Goal: Browse casually

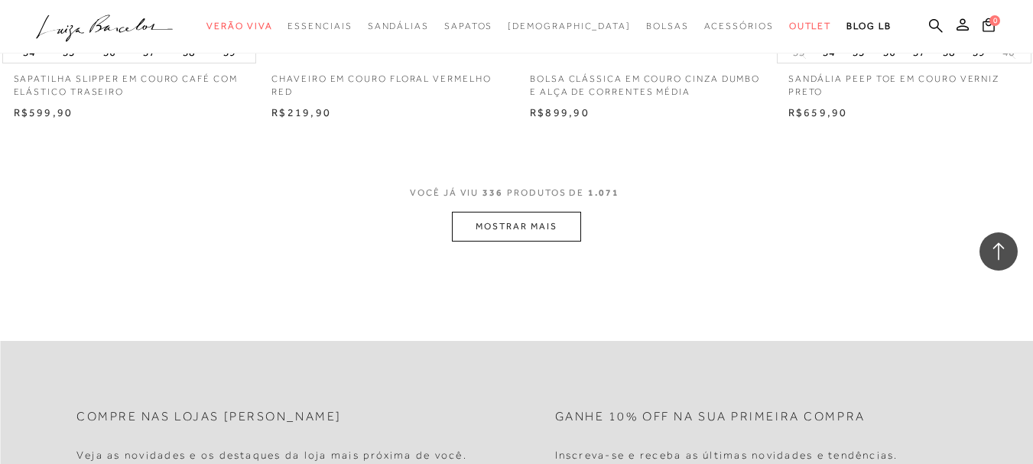
scroll to position [40838, 0]
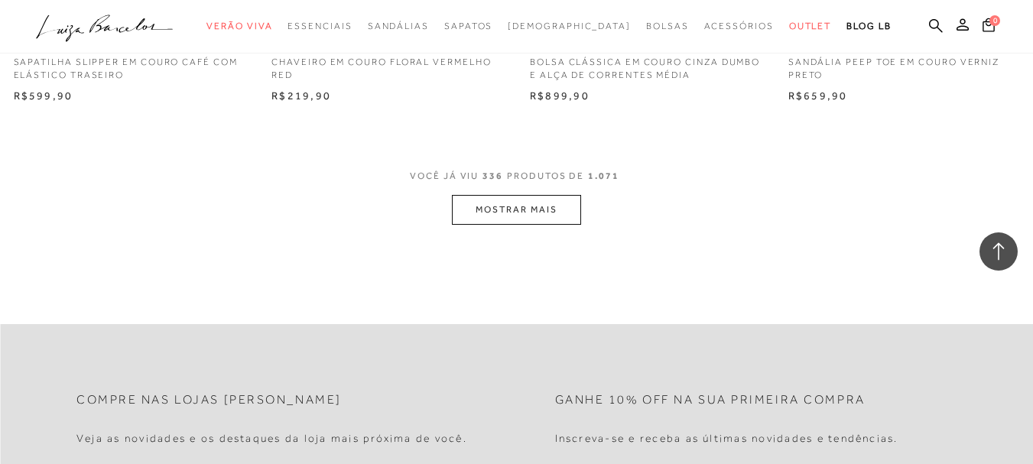
click at [546, 195] on button "MOSTRAR MAIS" at bounding box center [516, 210] width 128 height 30
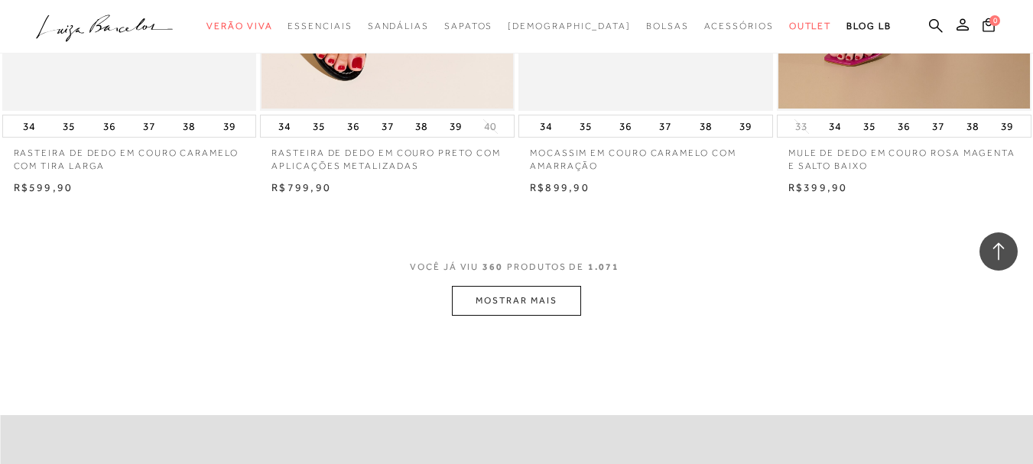
scroll to position [43592, 0]
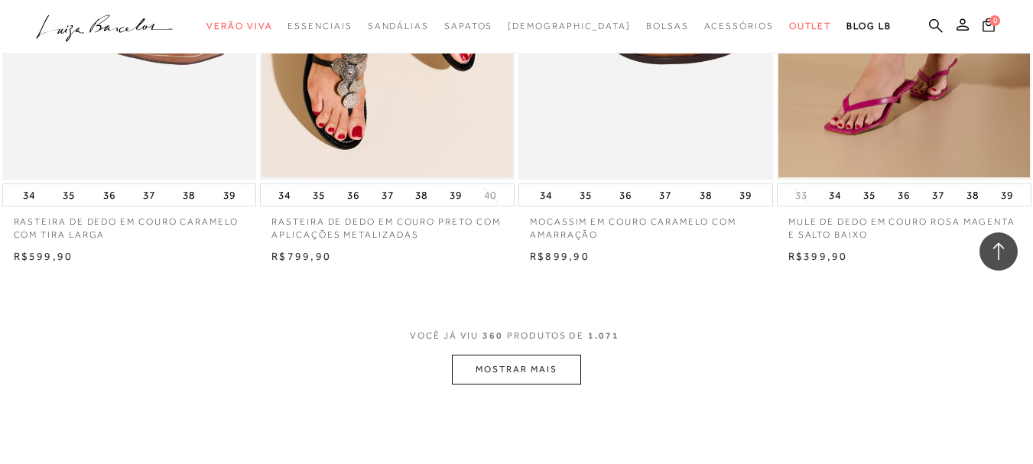
click at [517, 355] on button "MOSTRAR MAIS" at bounding box center [516, 370] width 128 height 30
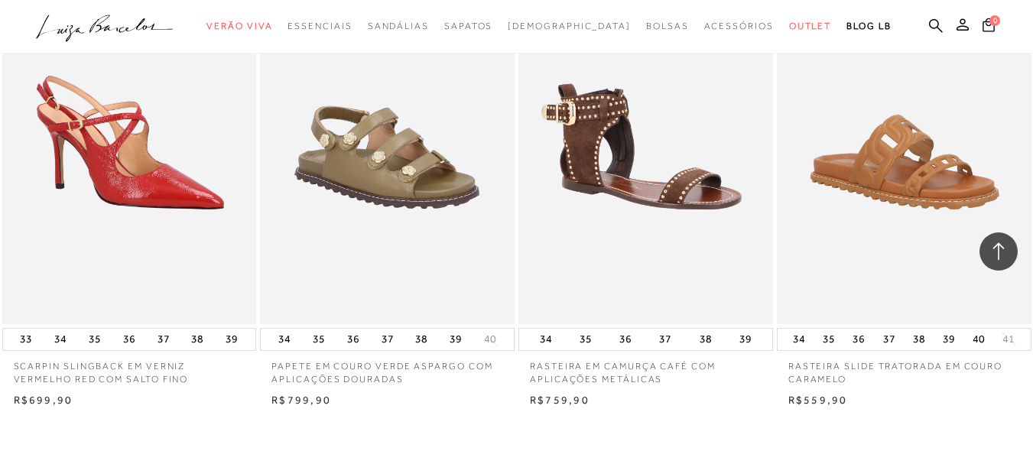
scroll to position [46574, 0]
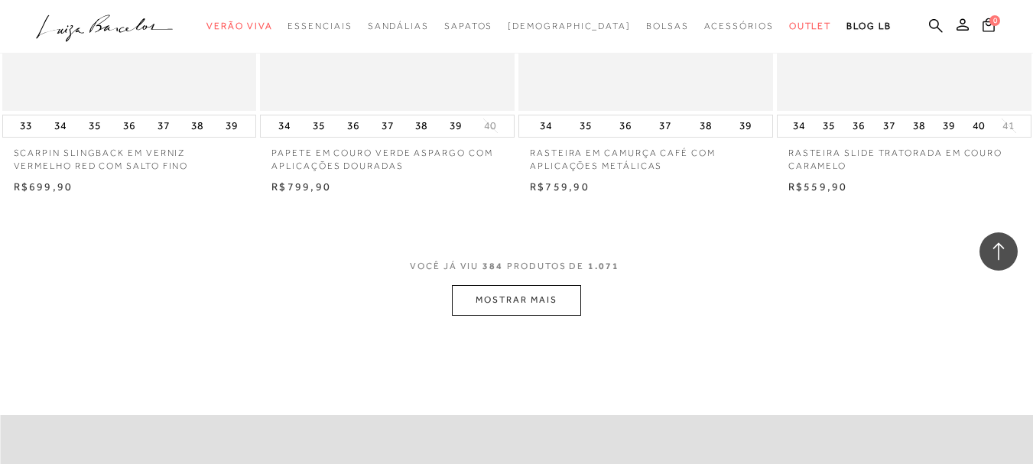
click at [535, 285] on button "MOSTRAR MAIS" at bounding box center [516, 300] width 128 height 30
